Goal: Transaction & Acquisition: Purchase product/service

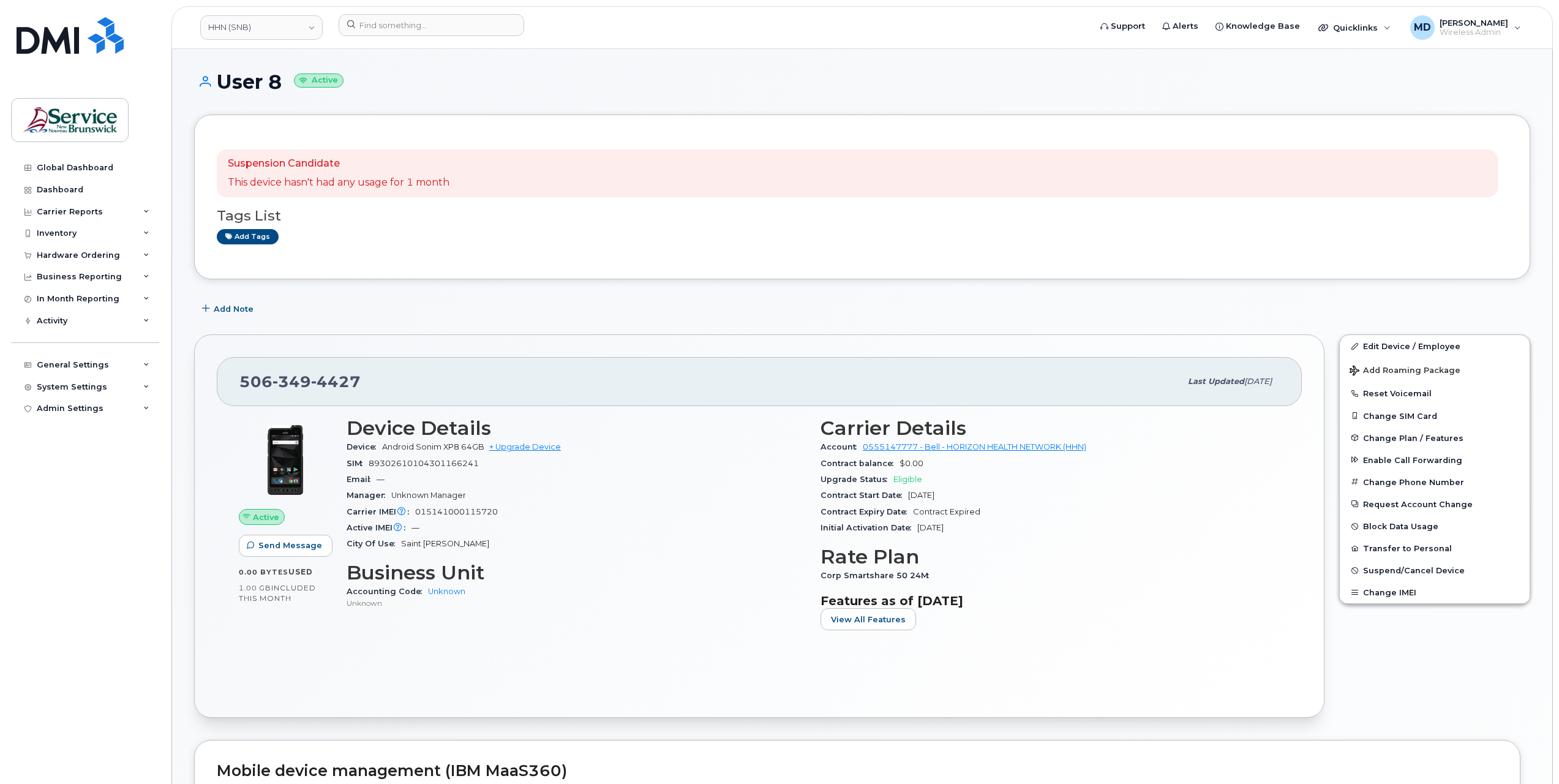
scroll to position [204, 0]
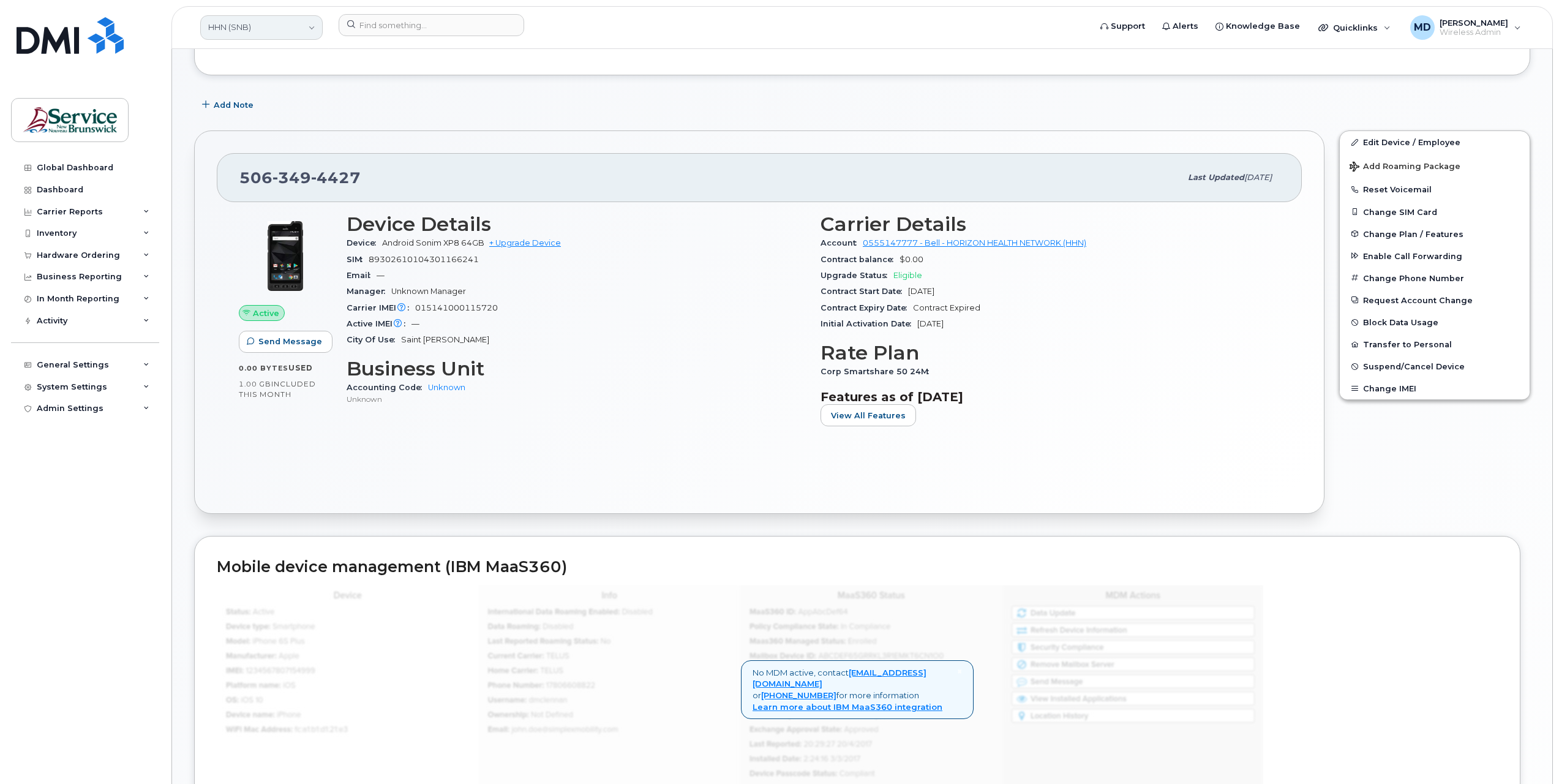
click at [252, 34] on link "HHN (SNB)" at bounding box center [261, 27] width 122 height 25
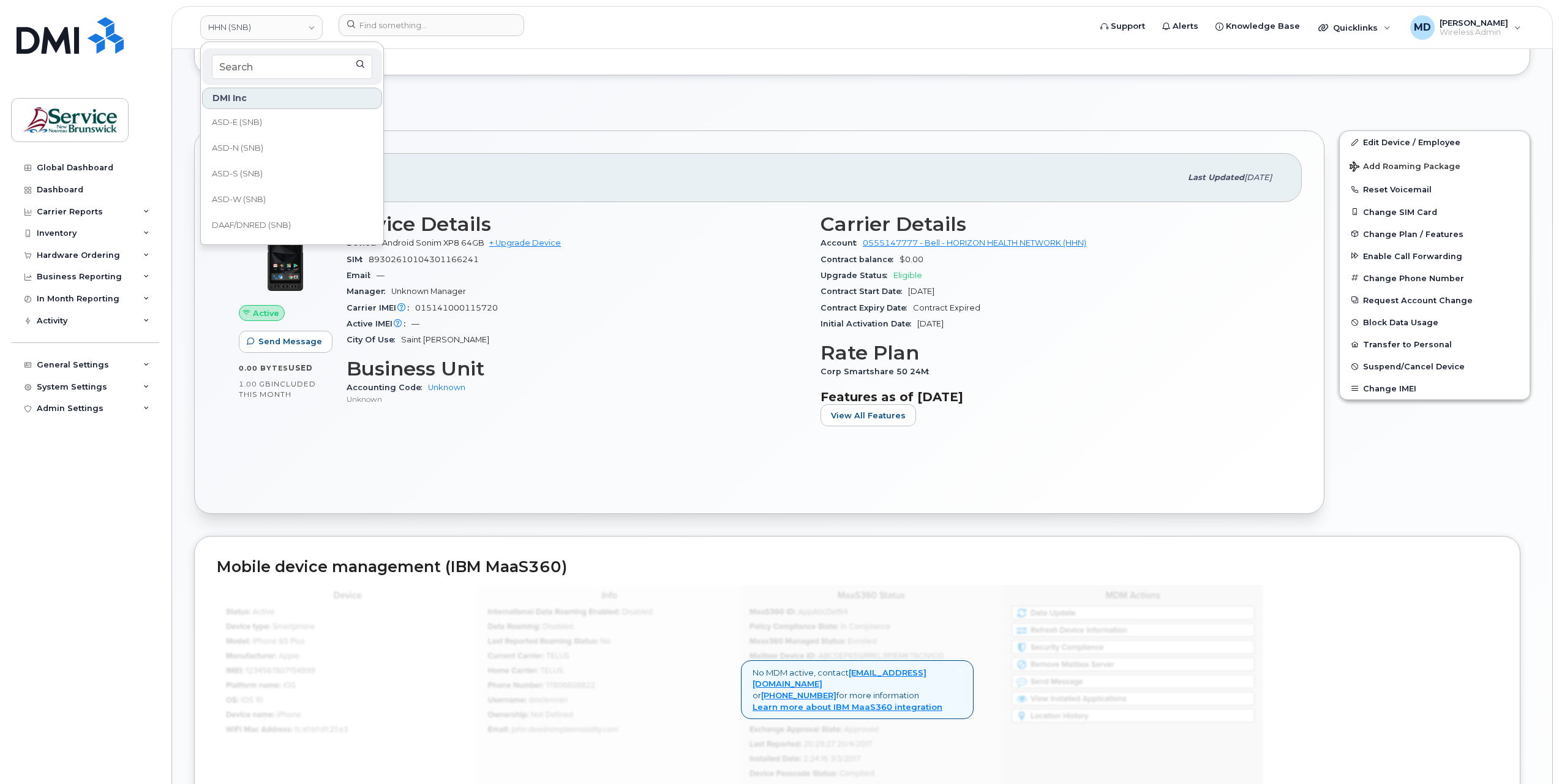
scroll to position [590, 0]
click at [271, 153] on span "Service [GEOGRAPHIC_DATA] (SNB)" at bounding box center [282, 150] width 141 height 24
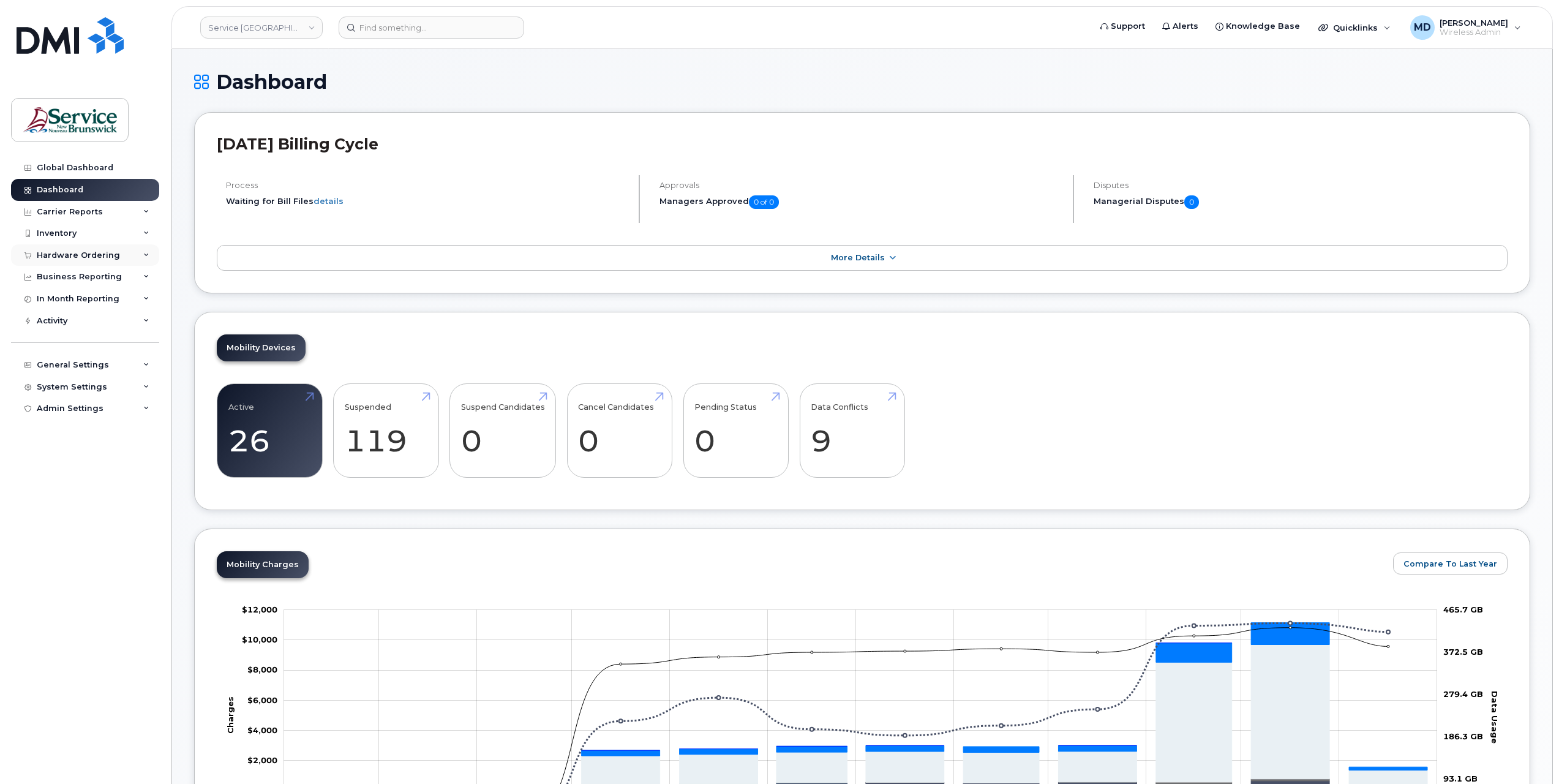
click at [75, 252] on div "Hardware Ordering" at bounding box center [78, 256] width 83 height 10
click at [68, 304] on div "Orders" at bounding box center [57, 302] width 30 height 11
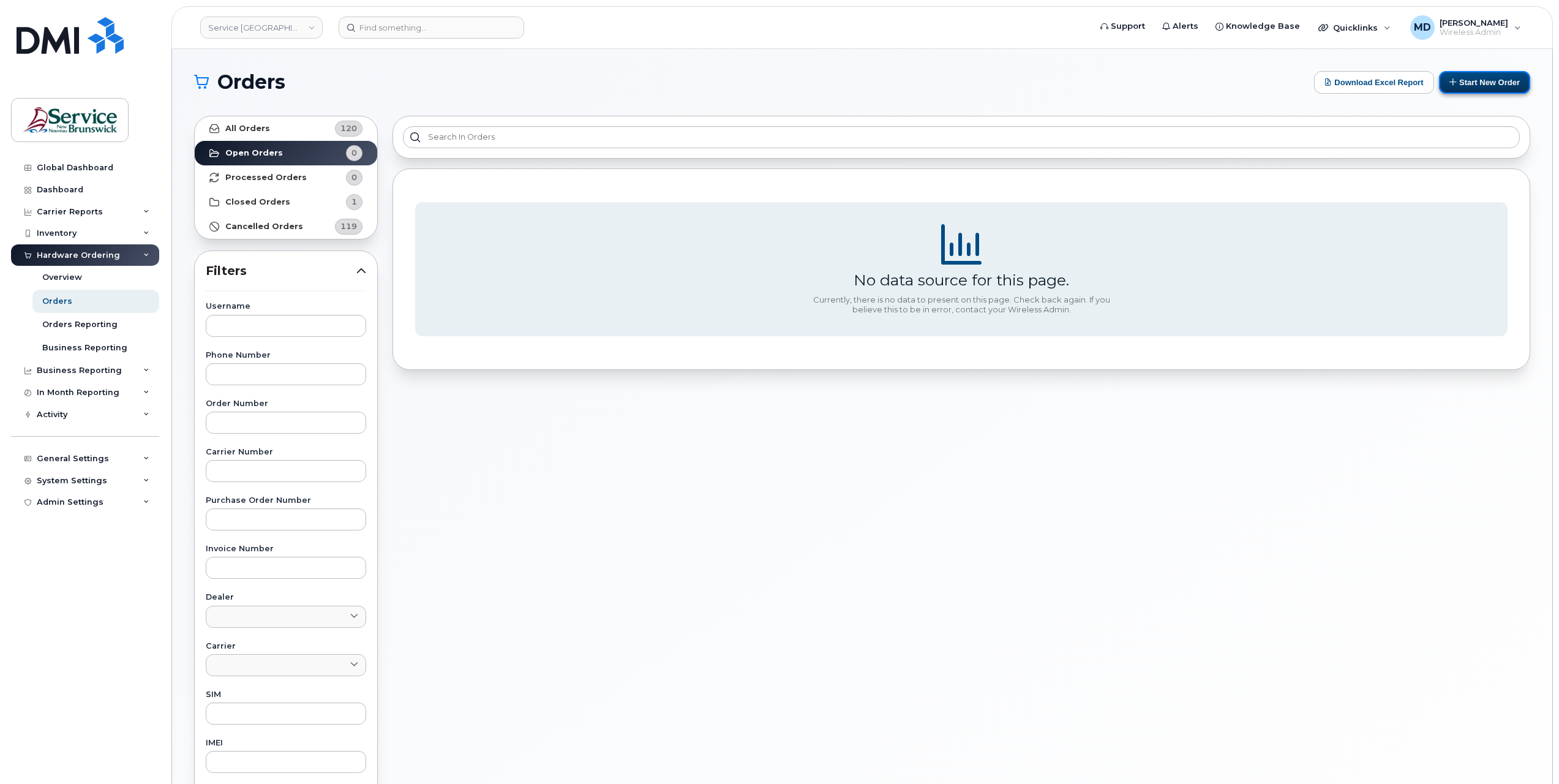
click at [1486, 84] on button "Start New Order" at bounding box center [1484, 82] width 91 height 23
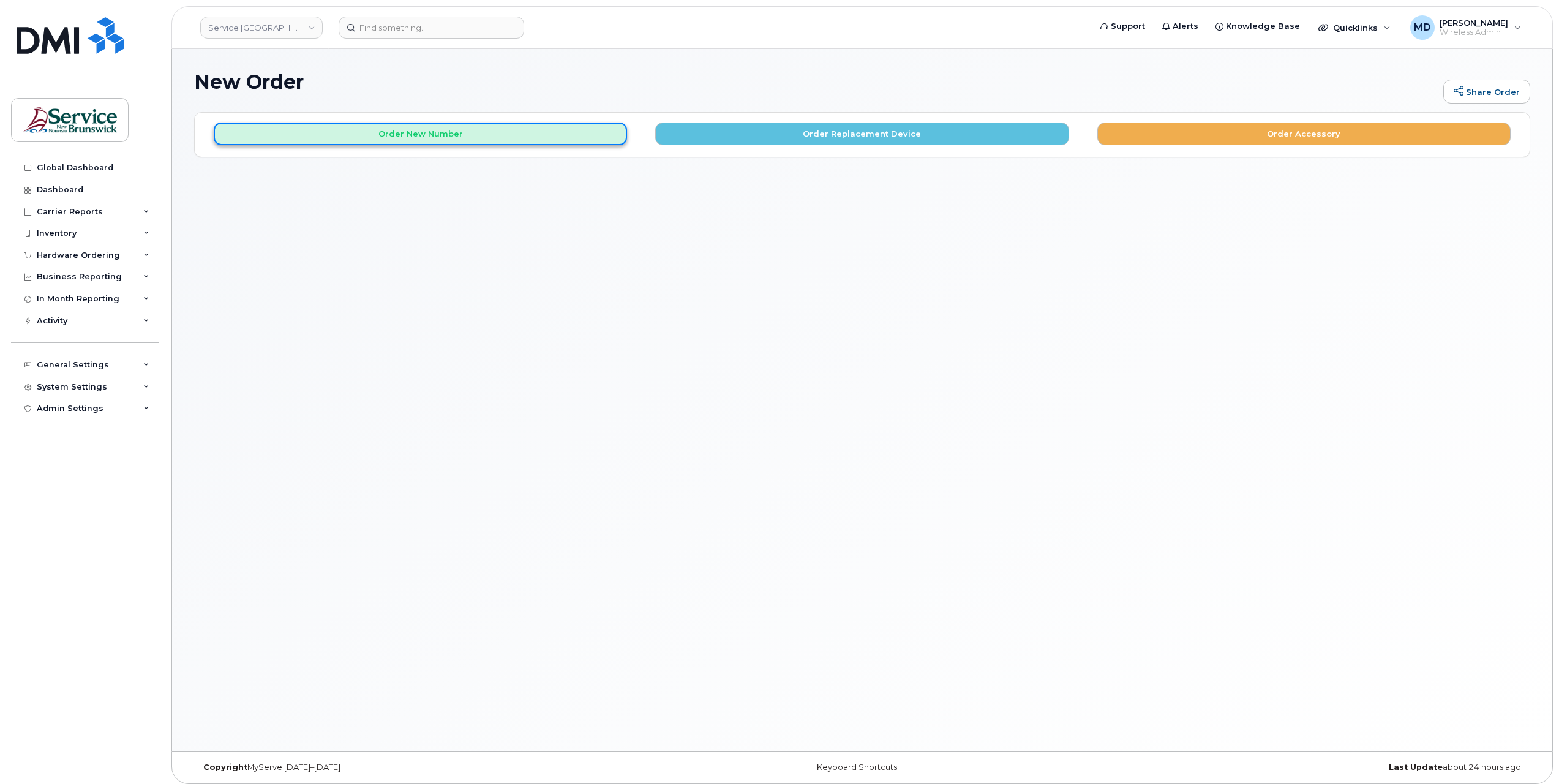
click at [475, 138] on button "Order New Number" at bounding box center [420, 133] width 414 height 23
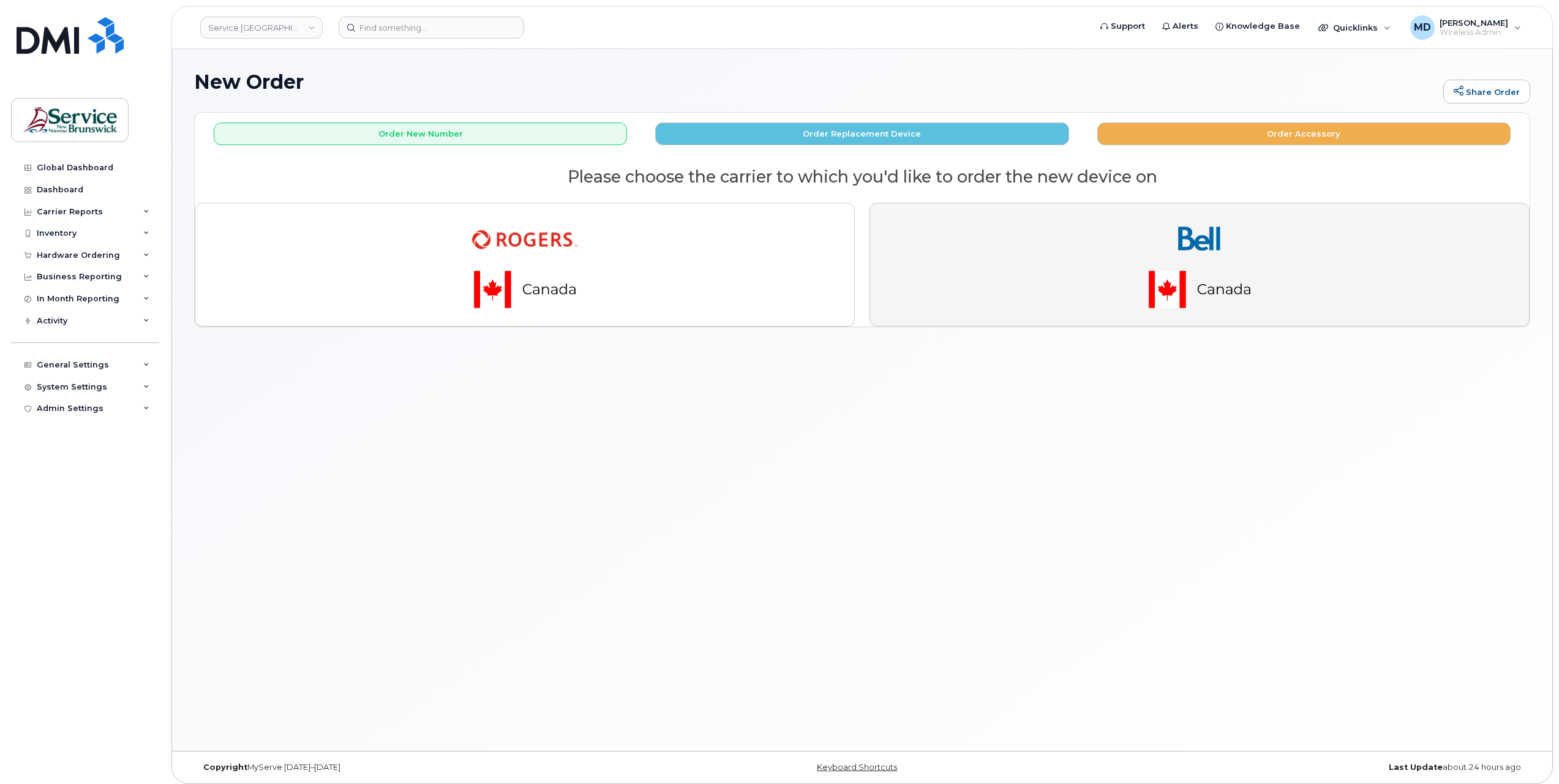
click at [1014, 282] on button "button" at bounding box center [1200, 264] width 660 height 124
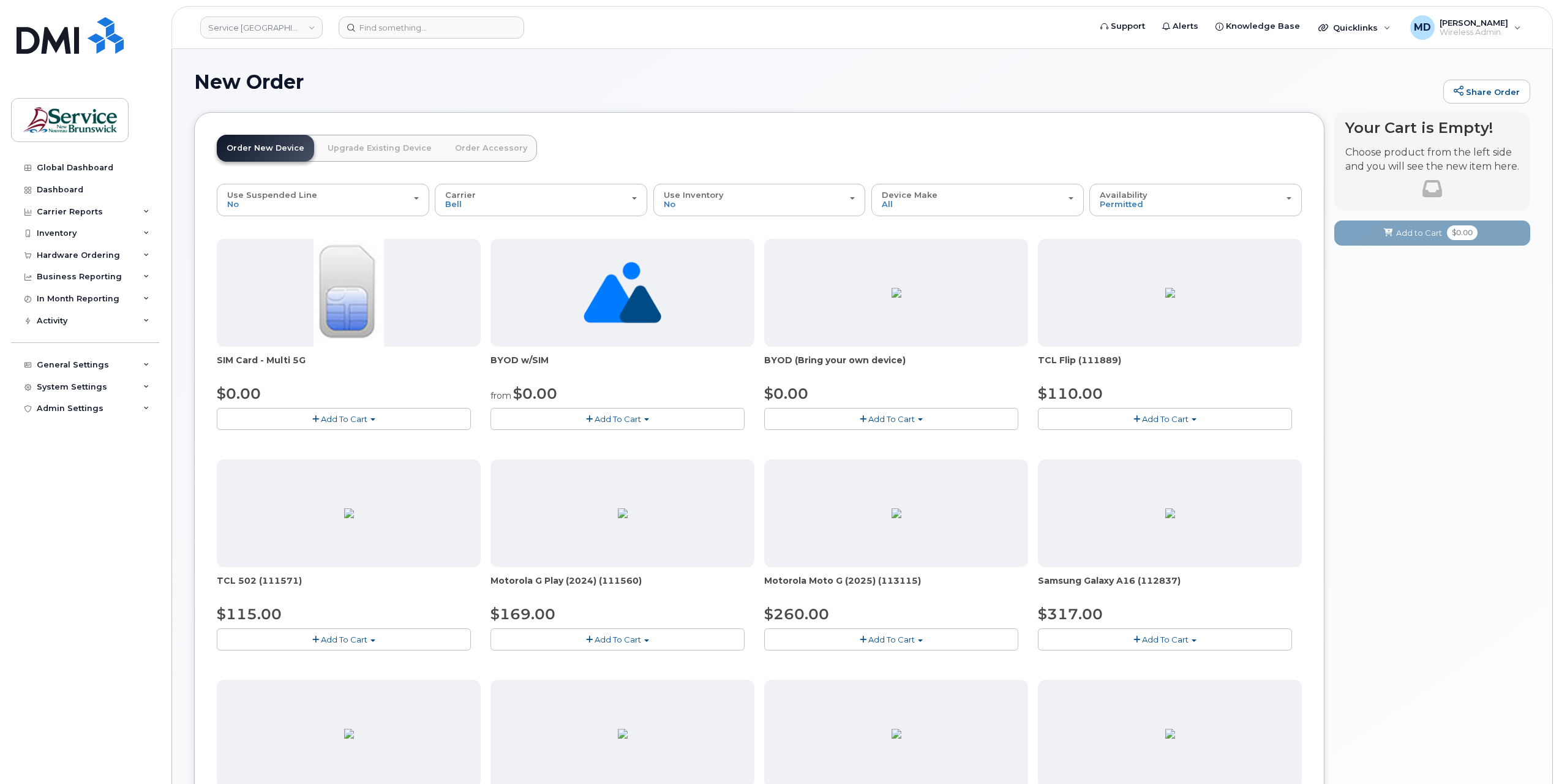
click at [376, 417] on button "Add To Cart" at bounding box center [344, 418] width 254 height 21
click at [306, 444] on link "$0.00 - New Activation" at bounding box center [278, 441] width 117 height 15
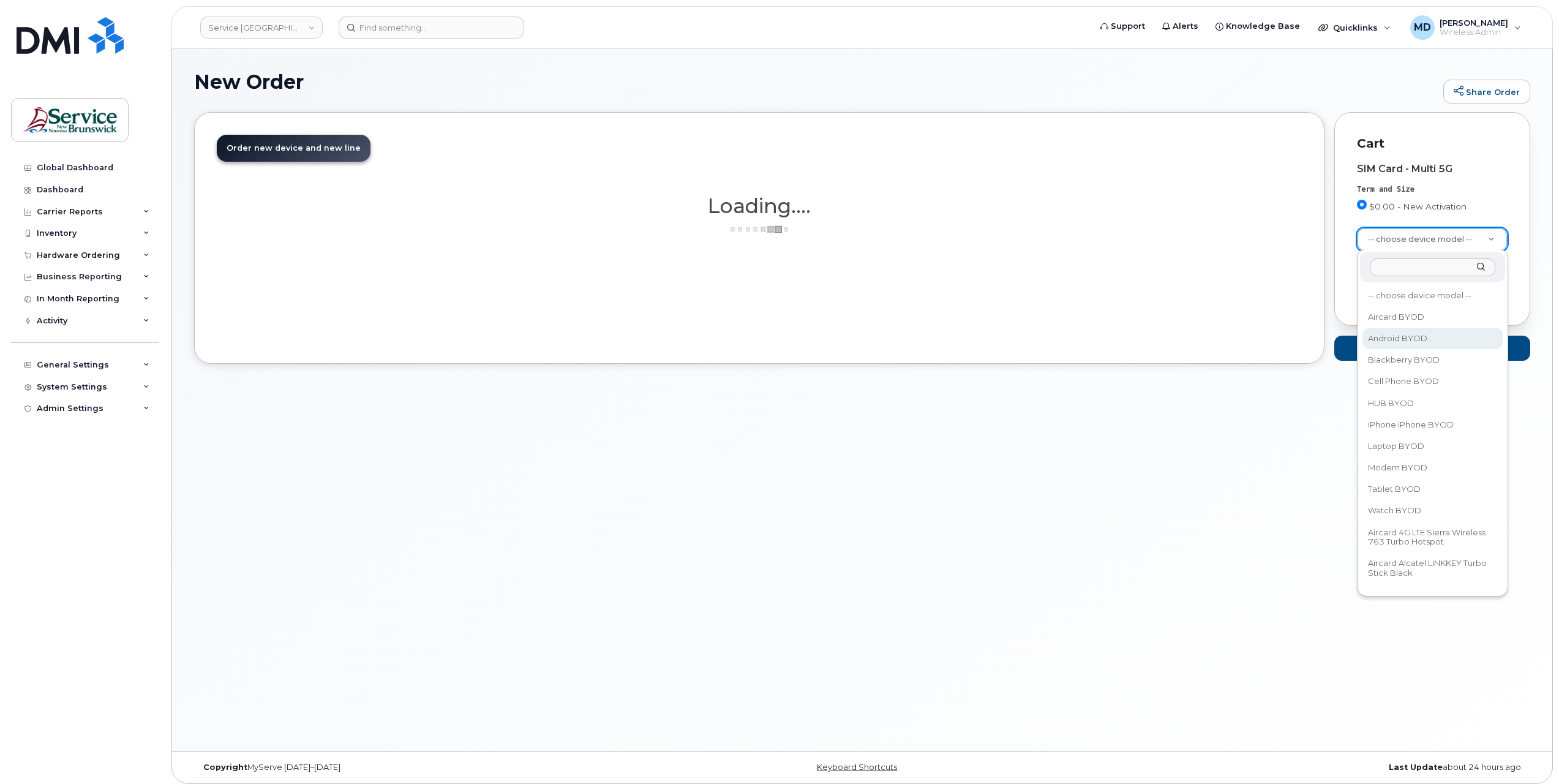
select select "2422"
click at [1400, 348] on span "Add to Cart" at bounding box center [1419, 348] width 46 height 12
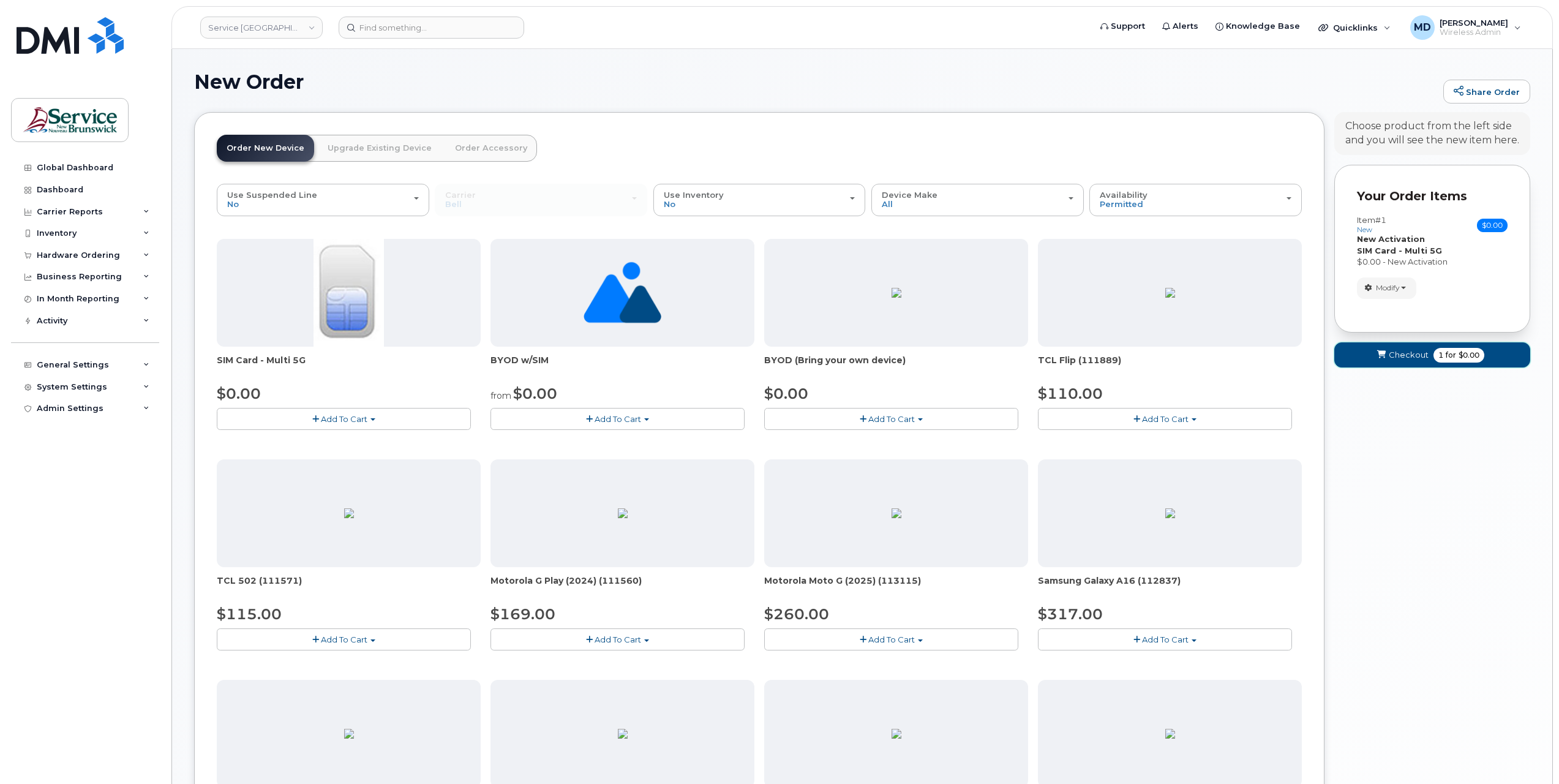
click at [1392, 355] on span "Checkout" at bounding box center [1409, 355] width 40 height 12
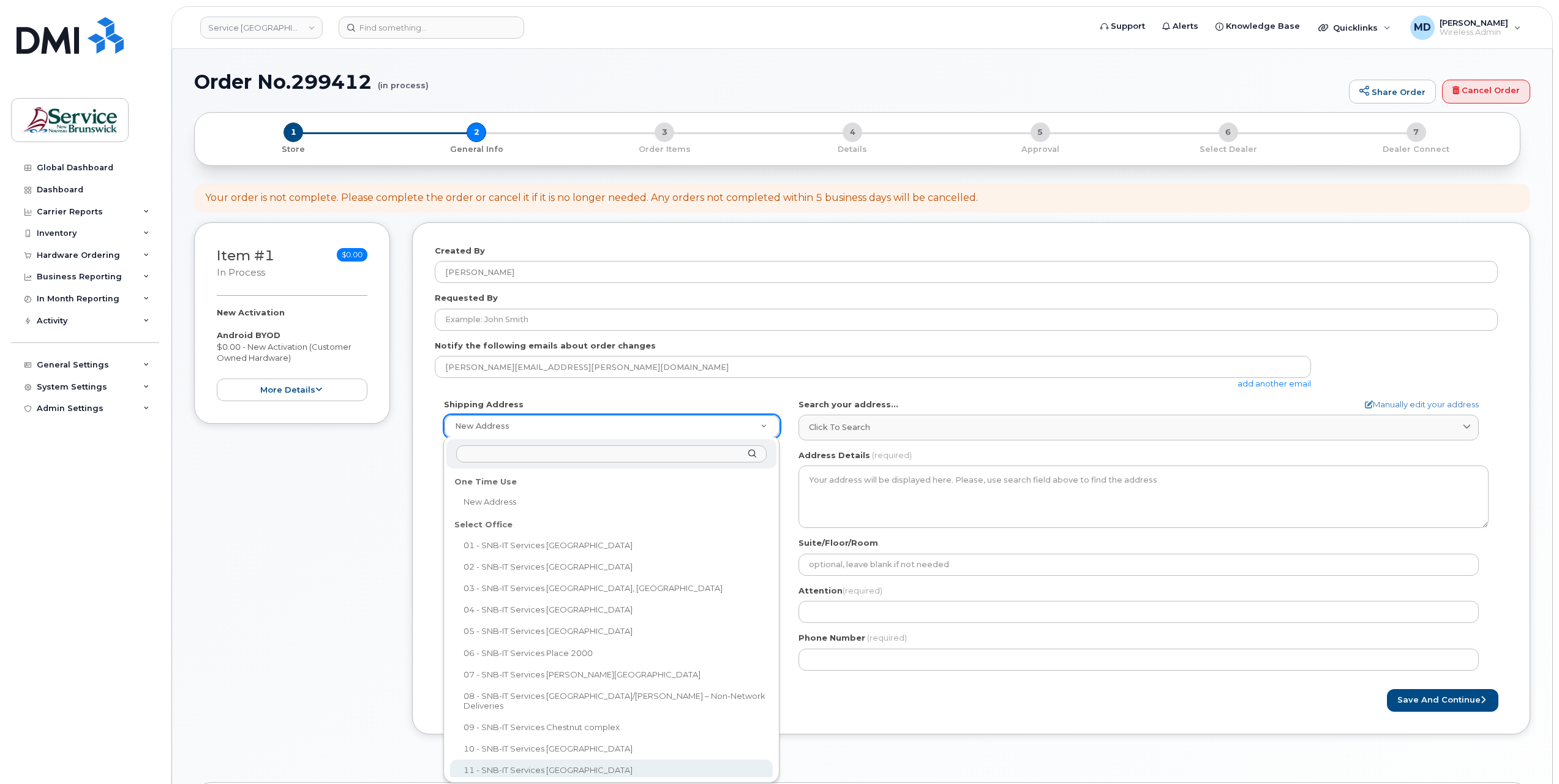
select select
type textarea "15 King Sq N Saint John New Brunswick E2L 1E6"
type input "Cory Ducey"
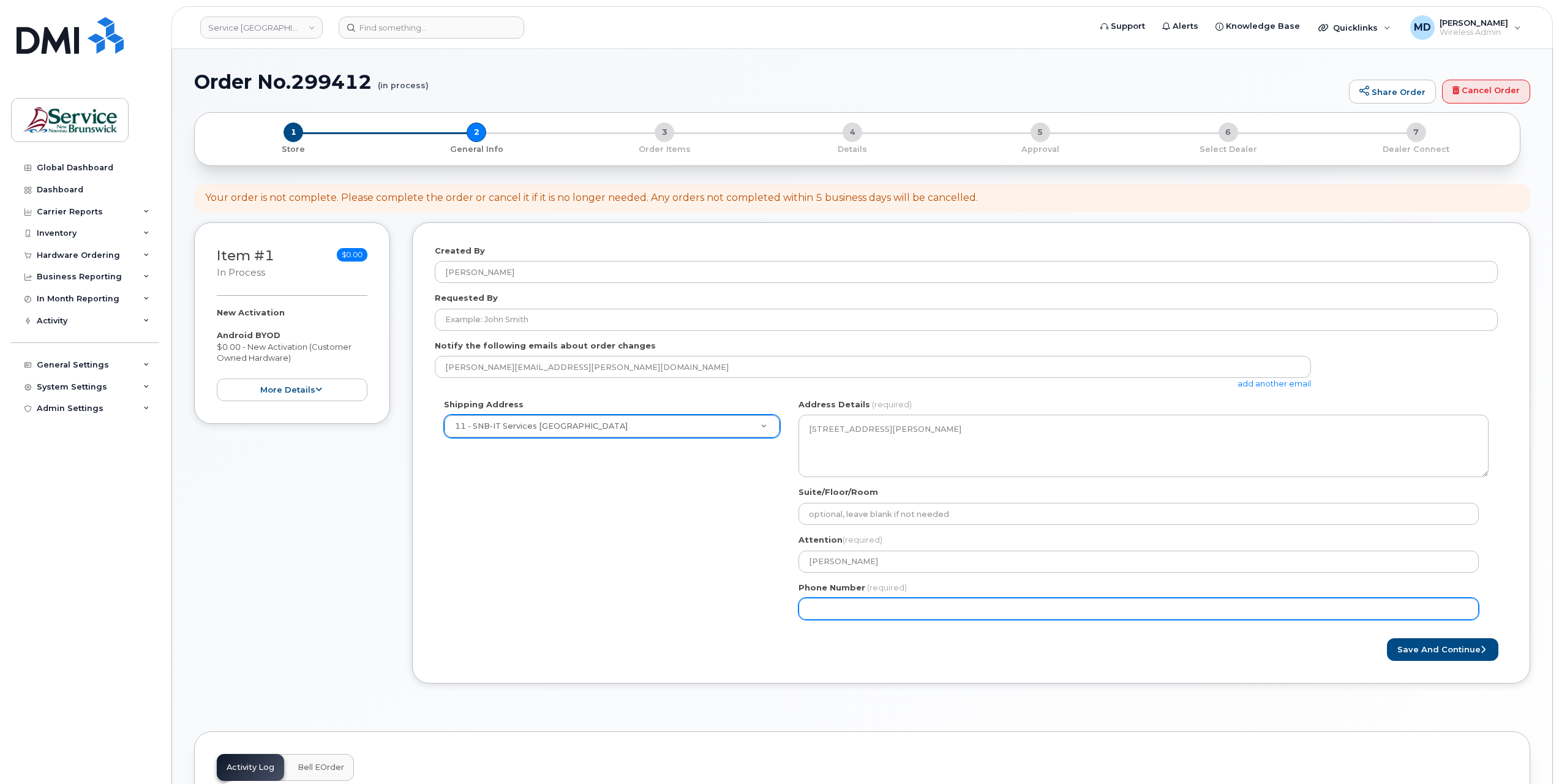
drag, startPoint x: 834, startPoint y: 613, endPoint x: 838, endPoint y: 617, distance: 5.7
click at [833, 613] on input "Phone Number" at bounding box center [1138, 609] width 680 height 22
type input "5062615198"
select select
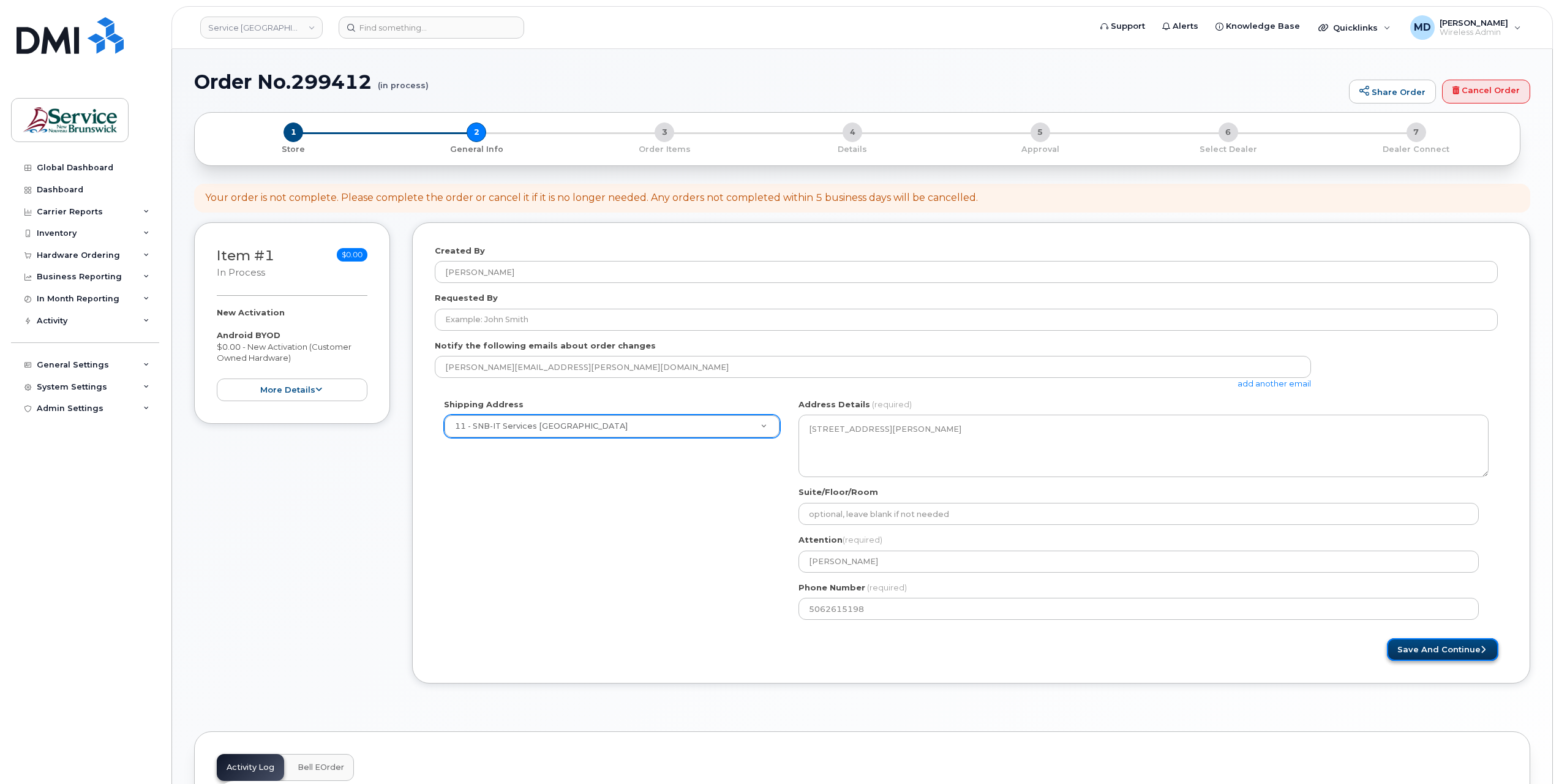
click at [1430, 648] on button "Save and Continue" at bounding box center [1443, 649] width 111 height 23
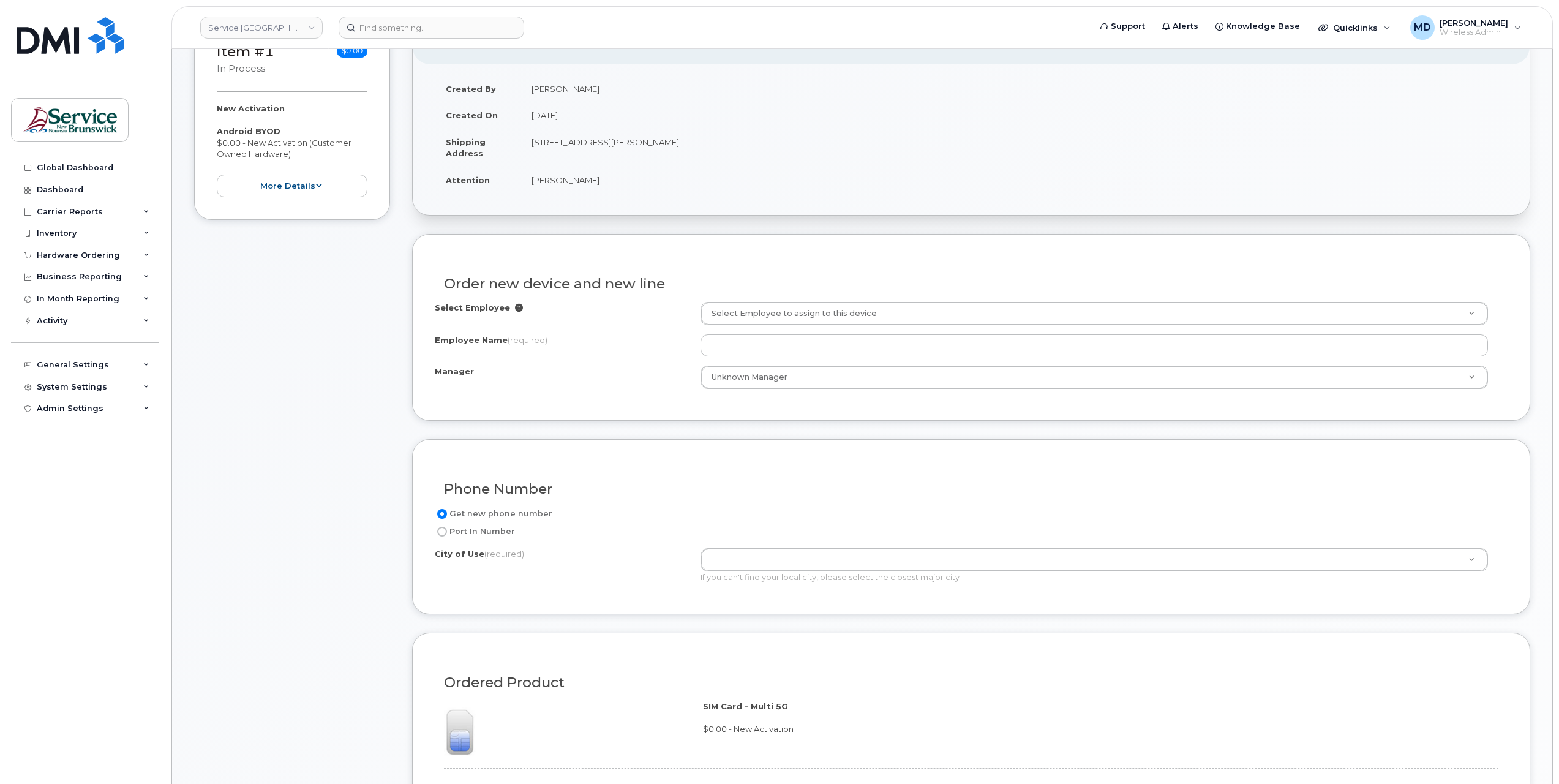
scroll to position [408, 0]
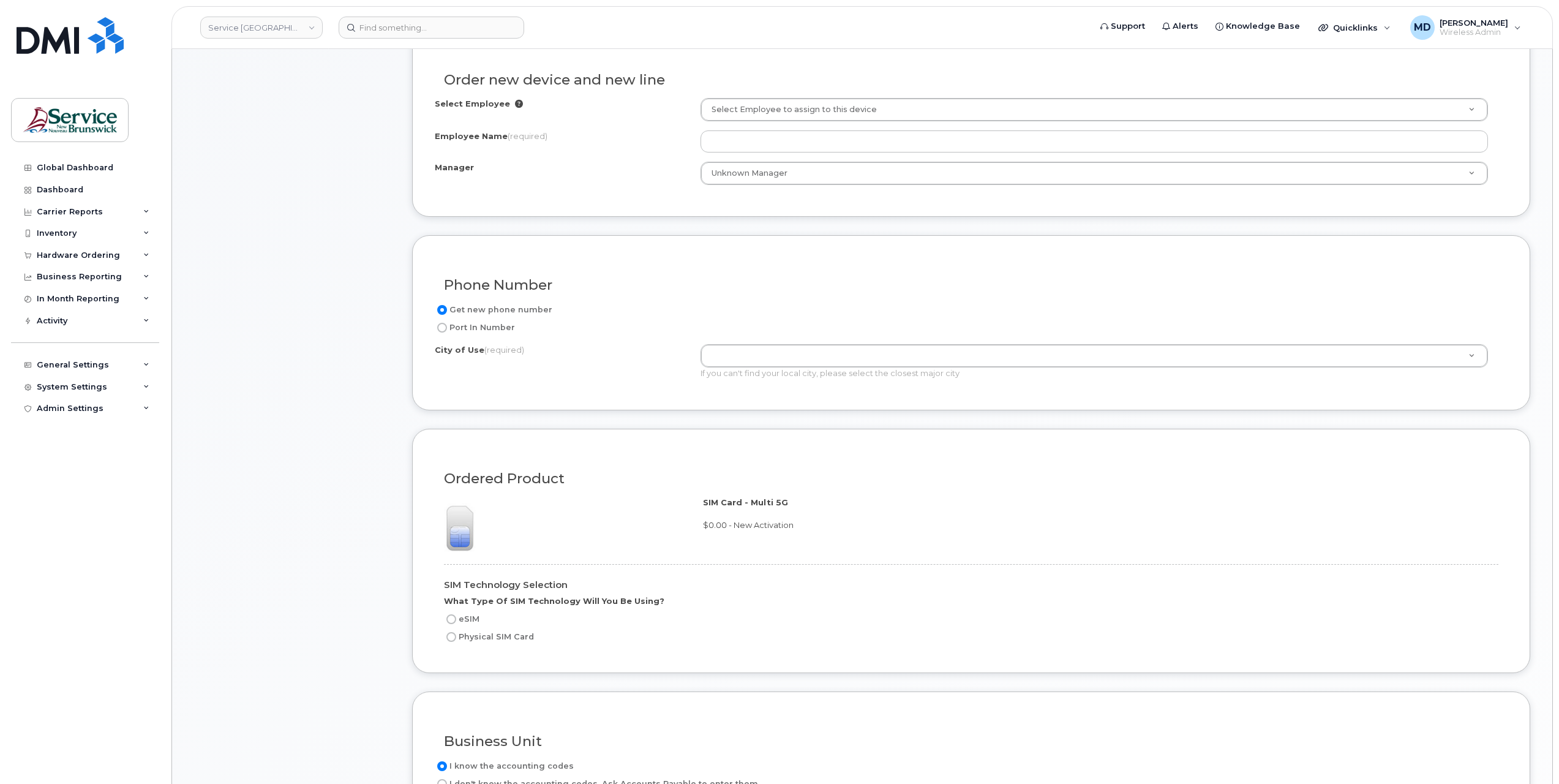
click at [463, 613] on label "eSIM" at bounding box center [461, 619] width 36 height 15
click at [456, 614] on input "eSIM" at bounding box center [451, 619] width 10 height 10
radio input "true"
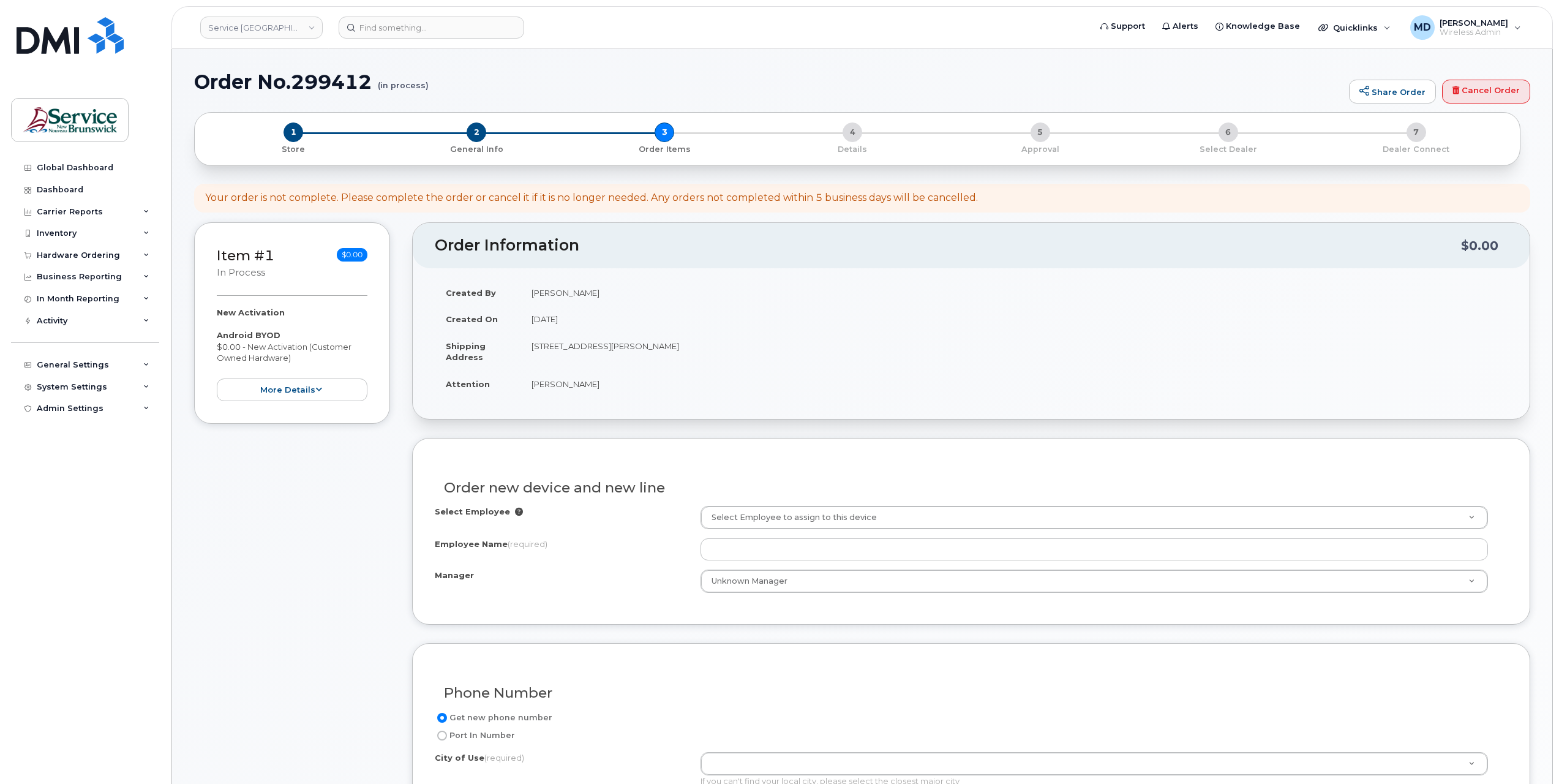
drag, startPoint x: 1500, startPoint y: 93, endPoint x: 846, endPoint y: 37, distance: 656.4
click at [1500, 93] on link "Cancel Order" at bounding box center [1486, 91] width 88 height 25
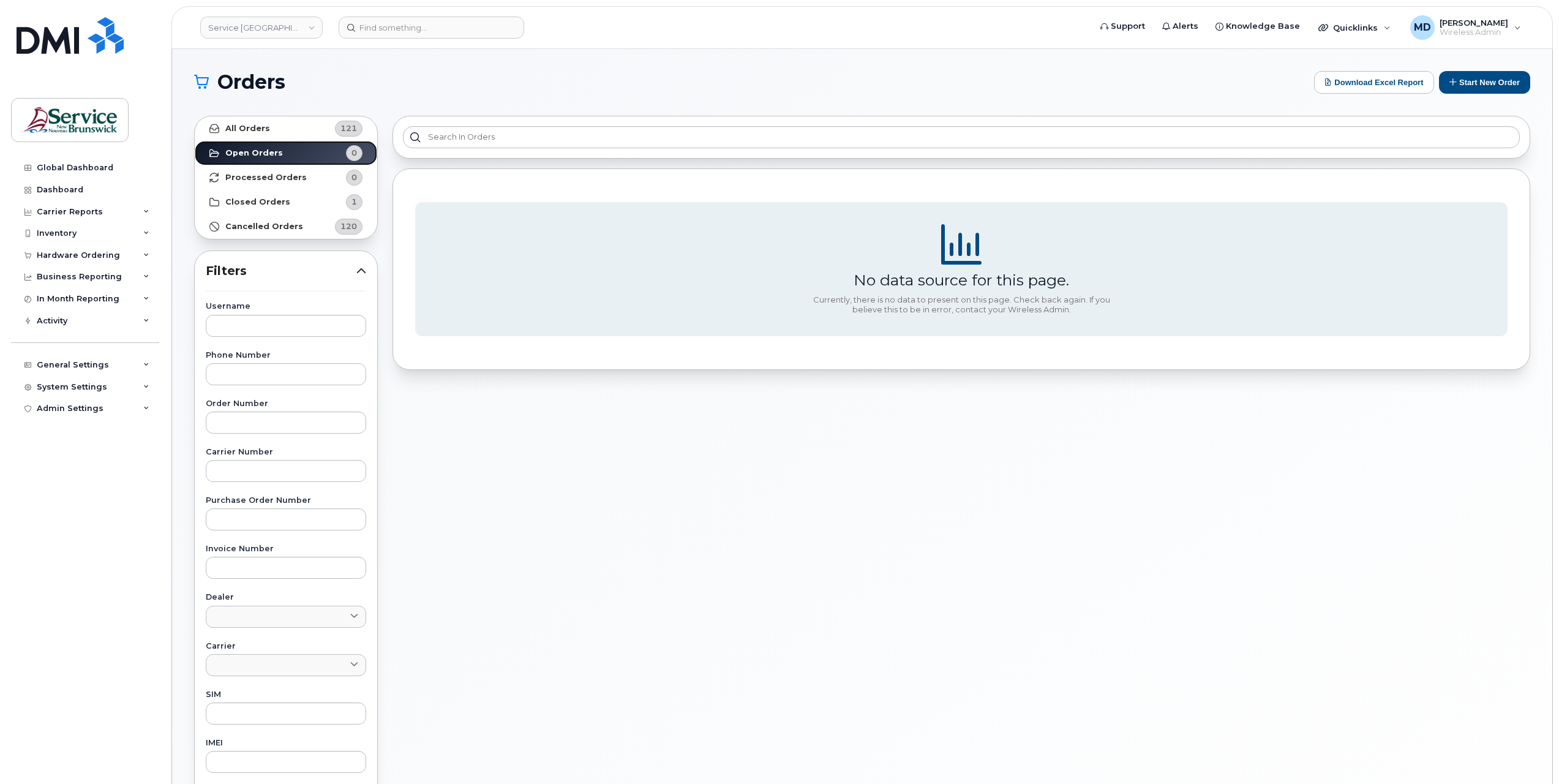
click at [297, 152] on link "Open Orders 0" at bounding box center [286, 152] width 183 height 25
